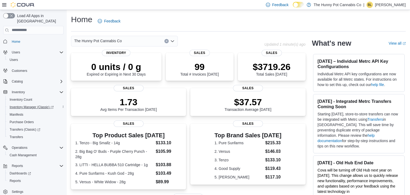
scroll to position [0, 0]
click at [14, 178] on span "Reports" at bounding box center [15, 180] width 11 height 4
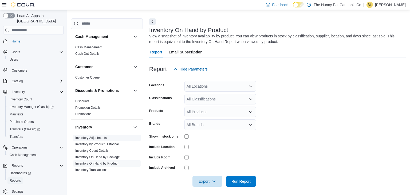
scroll to position [18, 0]
click at [199, 86] on div "All Locations" at bounding box center [219, 85] width 71 height 11
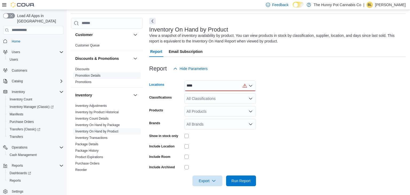
scroll to position [33, 0]
click at [195, 88] on input "****" at bounding box center [190, 85] width 9 height 6
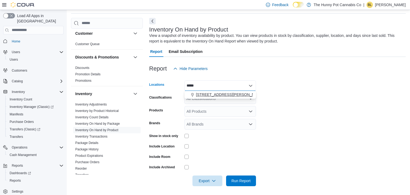
type input "****"
click at [207, 94] on span "[STREET_ADDRESS][PERSON_NAME]" at bounding box center [230, 94] width 68 height 5
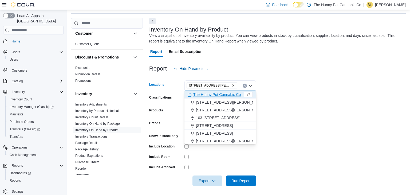
click at [268, 97] on form "Locations [STREET_ADDRESS][PERSON_NAME] Selected. [STREET_ADDRESS] Press Backsp…" at bounding box center [277, 130] width 256 height 112
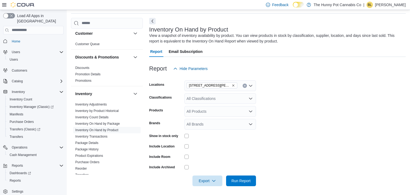
scroll to position [19, 0]
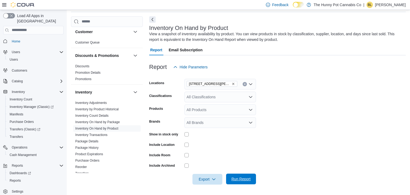
click at [241, 178] on span "Run Report" at bounding box center [240, 178] width 19 height 5
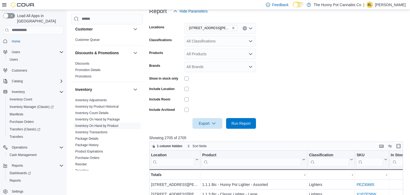
scroll to position [76, 0]
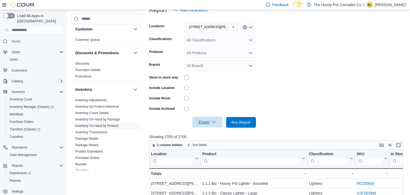
click at [211, 121] on span "Export" at bounding box center [207, 122] width 23 height 11
click at [209, 133] on span "Export to Excel" at bounding box center [208, 132] width 24 height 4
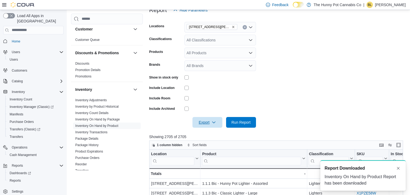
scroll to position [0, 0]
